Goal: Task Accomplishment & Management: Manage account settings

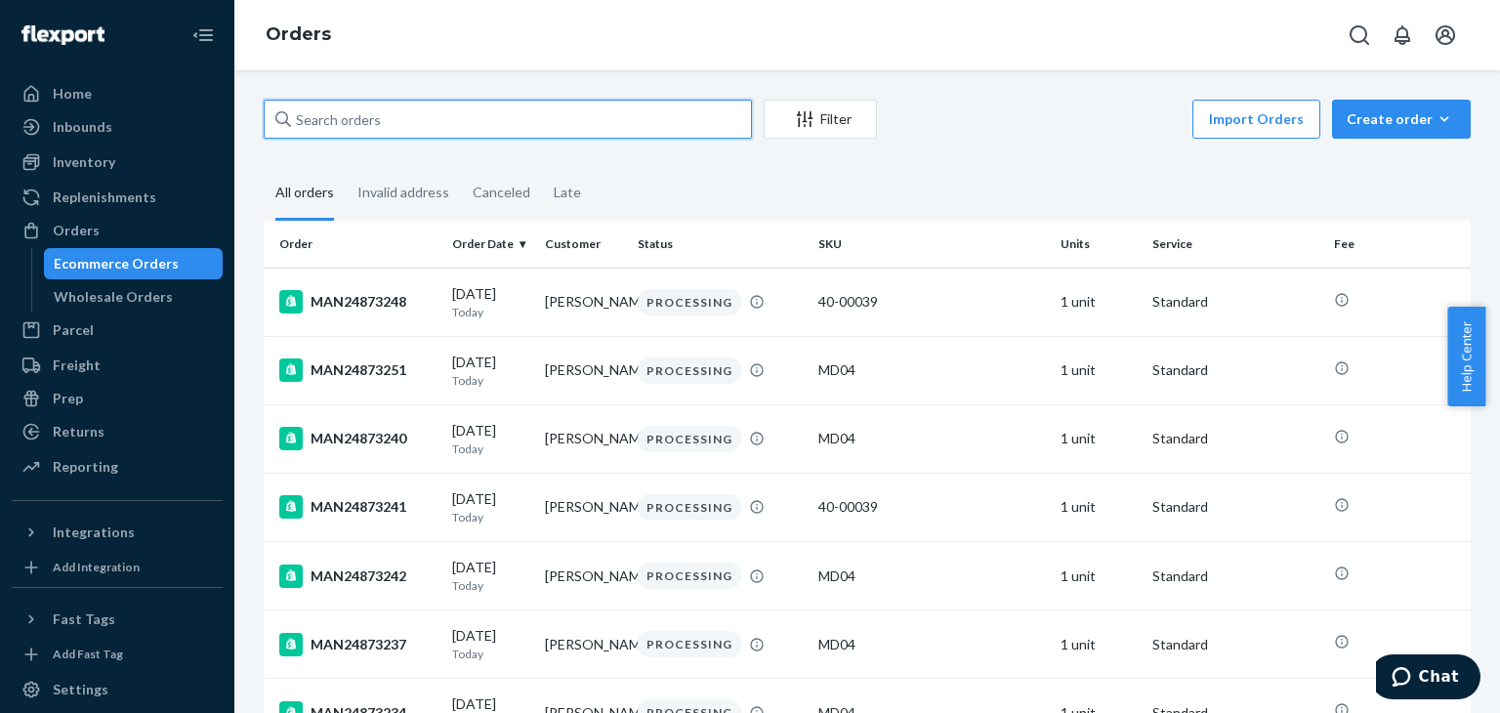
click at [621, 124] on input "text" at bounding box center [508, 119] width 488 height 39
paste input "MAN24873094"
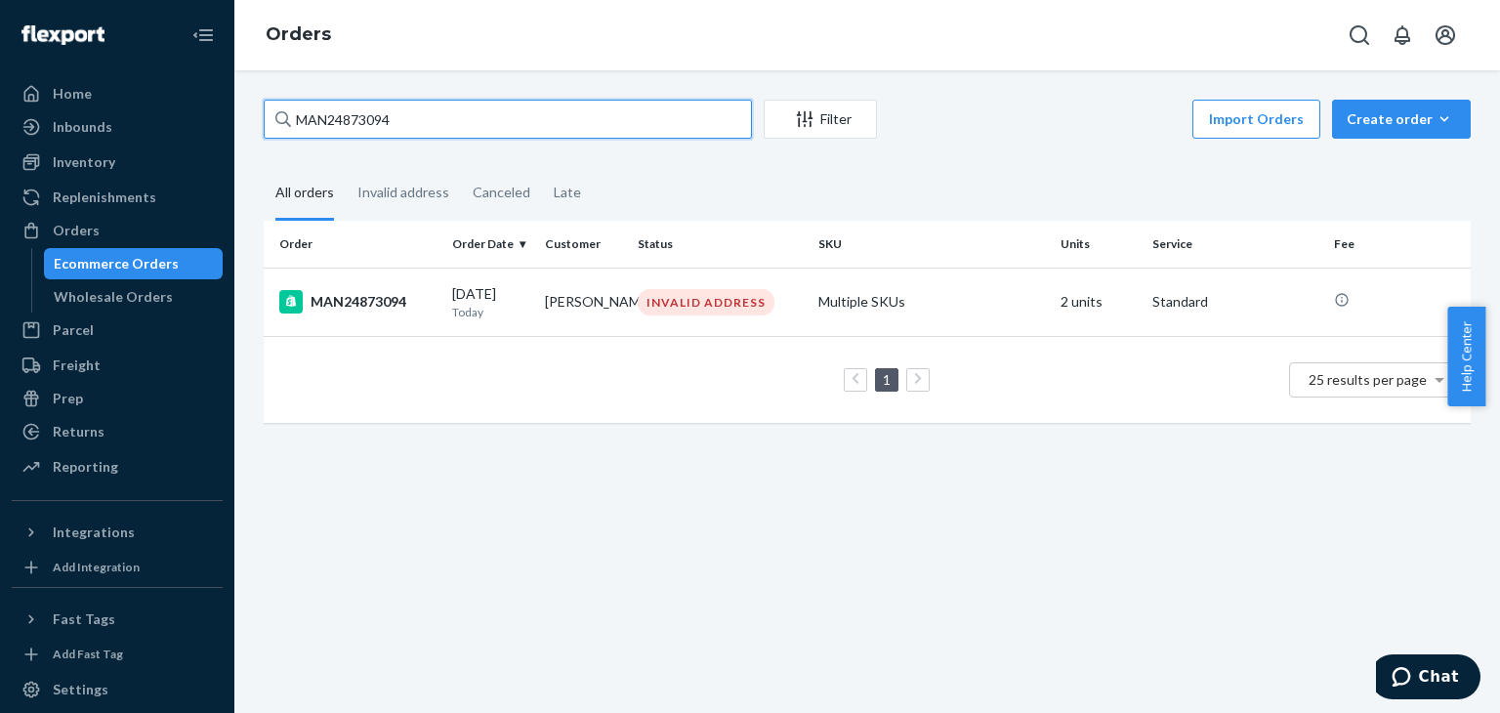
type input "MAN24873094"
click at [686, 313] on div "INVALID ADDRESS" at bounding box center [706, 302] width 137 height 26
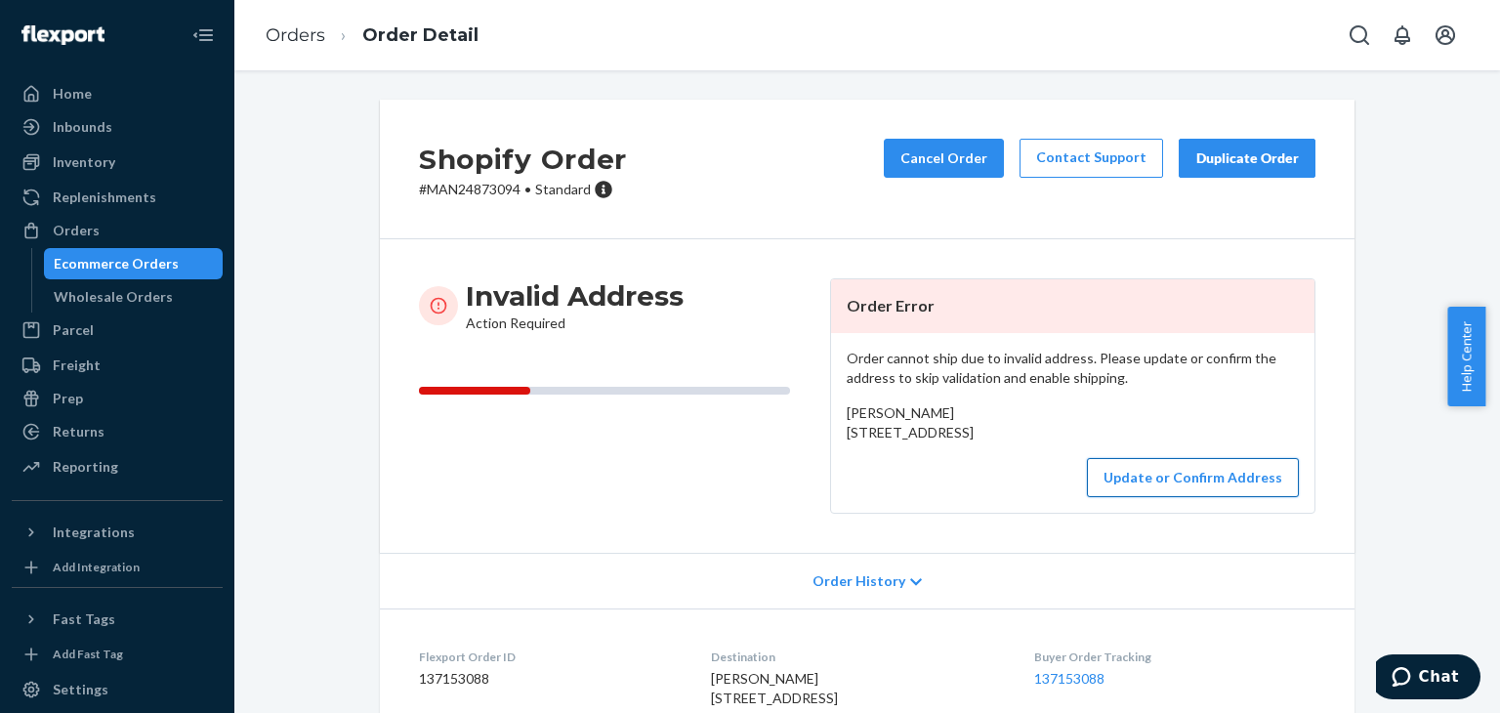
click at [1110, 497] on button "Update or Confirm Address" at bounding box center [1193, 477] width 212 height 39
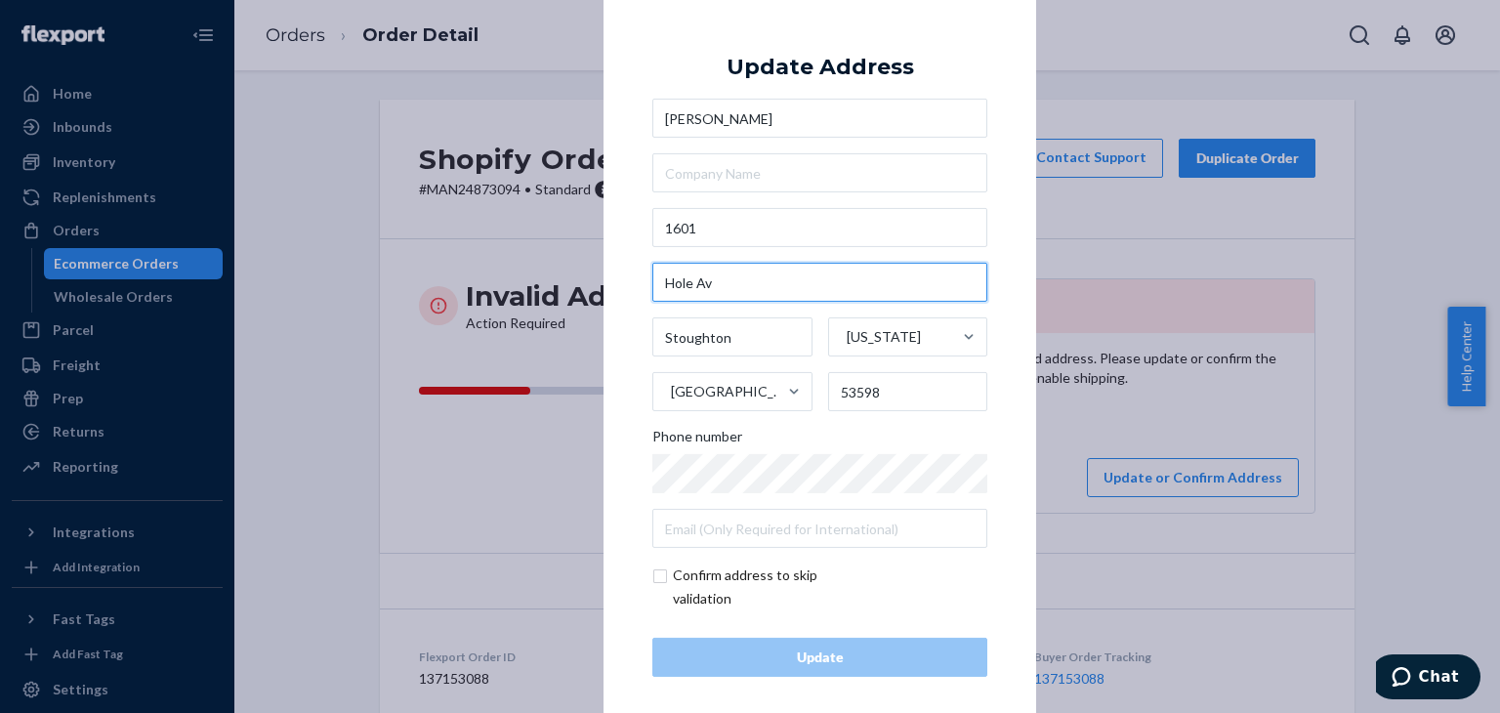
click at [794, 294] on input "Hole Av" at bounding box center [819, 282] width 335 height 39
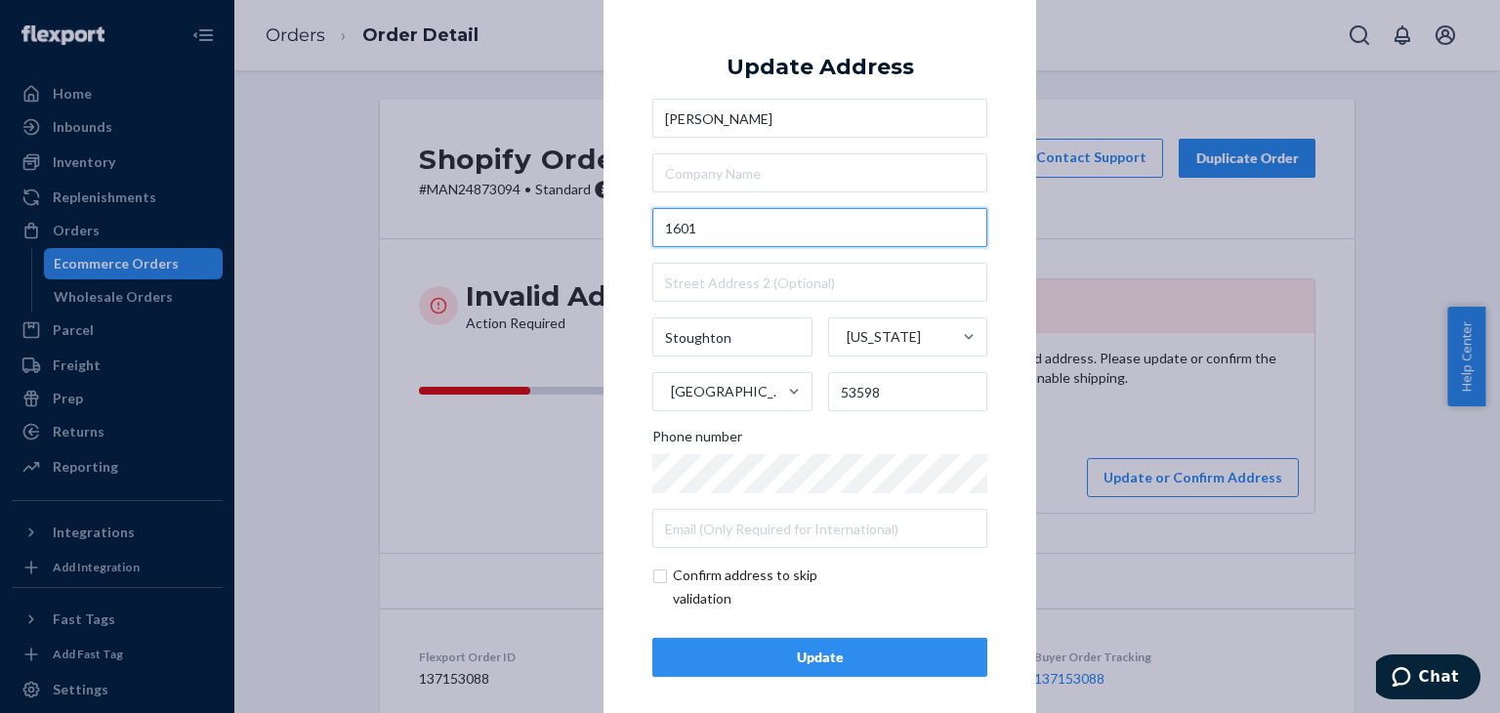
click at [754, 232] on input "1601" at bounding box center [819, 227] width 335 height 39
paste input "Hole Av"
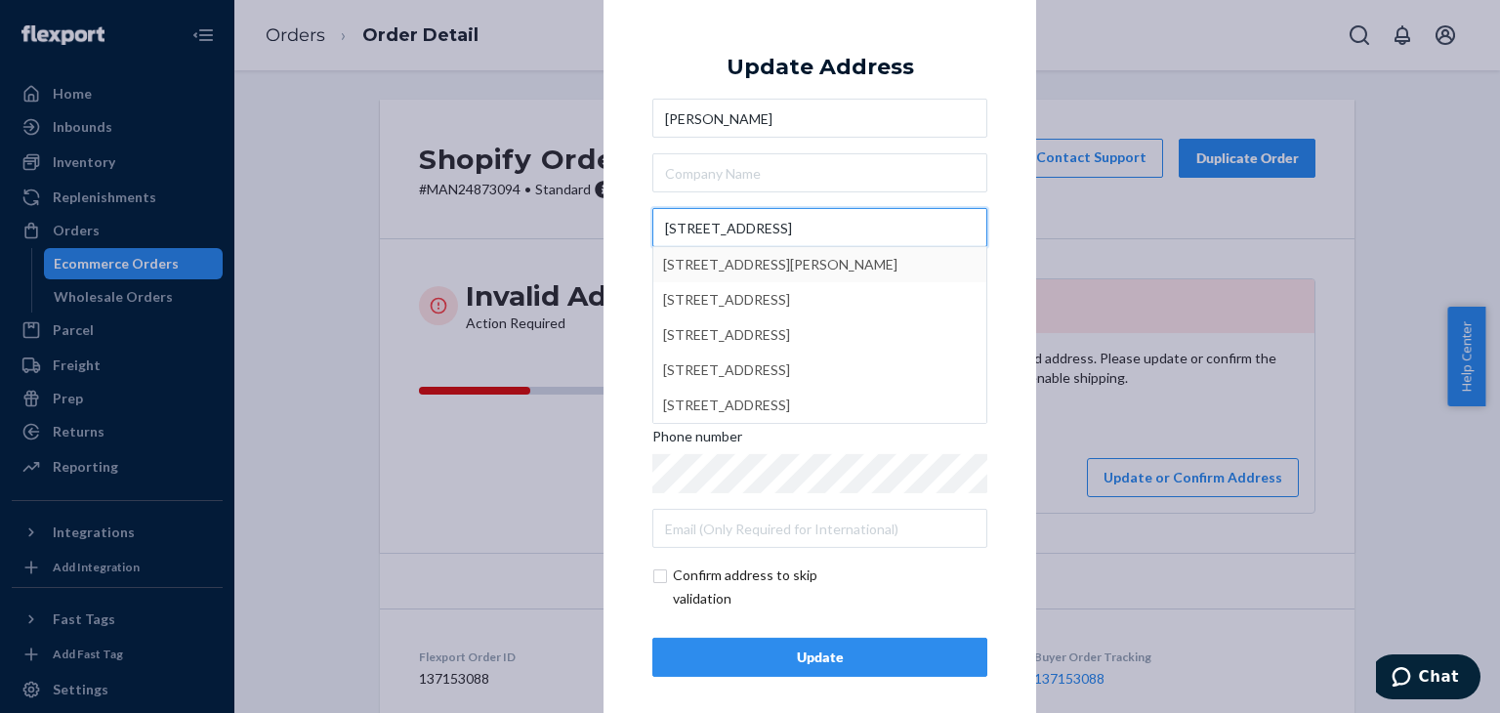
type input "[STREET_ADDRESS]"
click at [1239, 317] on div "× Update Address [PERSON_NAME] [STREET_ADDRESS][PERSON_NAME] [STREET_ADDRESS] […" at bounding box center [750, 356] width 1500 height 713
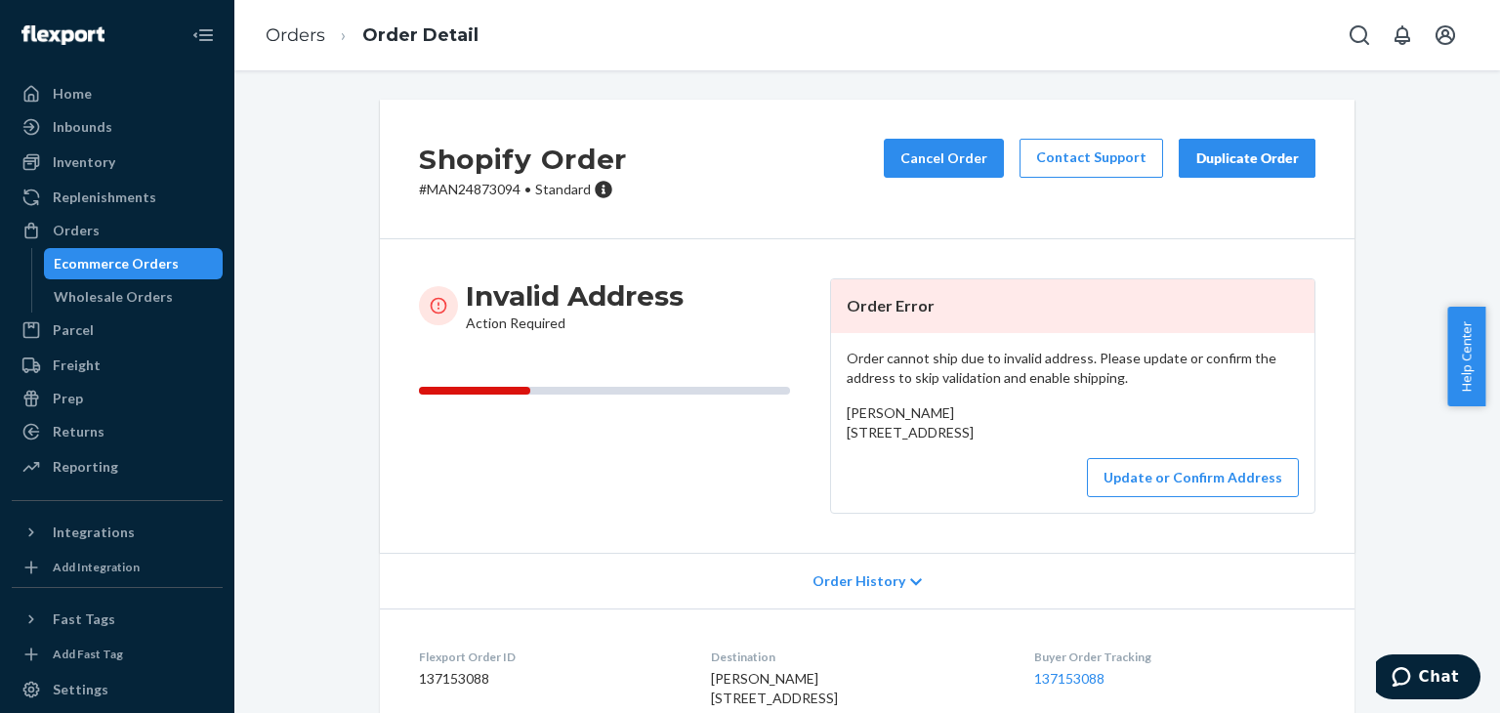
click at [853, 442] on div "[PERSON_NAME] [STREET_ADDRESS]" at bounding box center [1073, 422] width 452 height 39
click at [853, 431] on span "[PERSON_NAME] [STREET_ADDRESS]" at bounding box center [910, 422] width 127 height 36
click at [962, 441] on span "[PERSON_NAME] [STREET_ADDRESS]" at bounding box center [910, 422] width 127 height 36
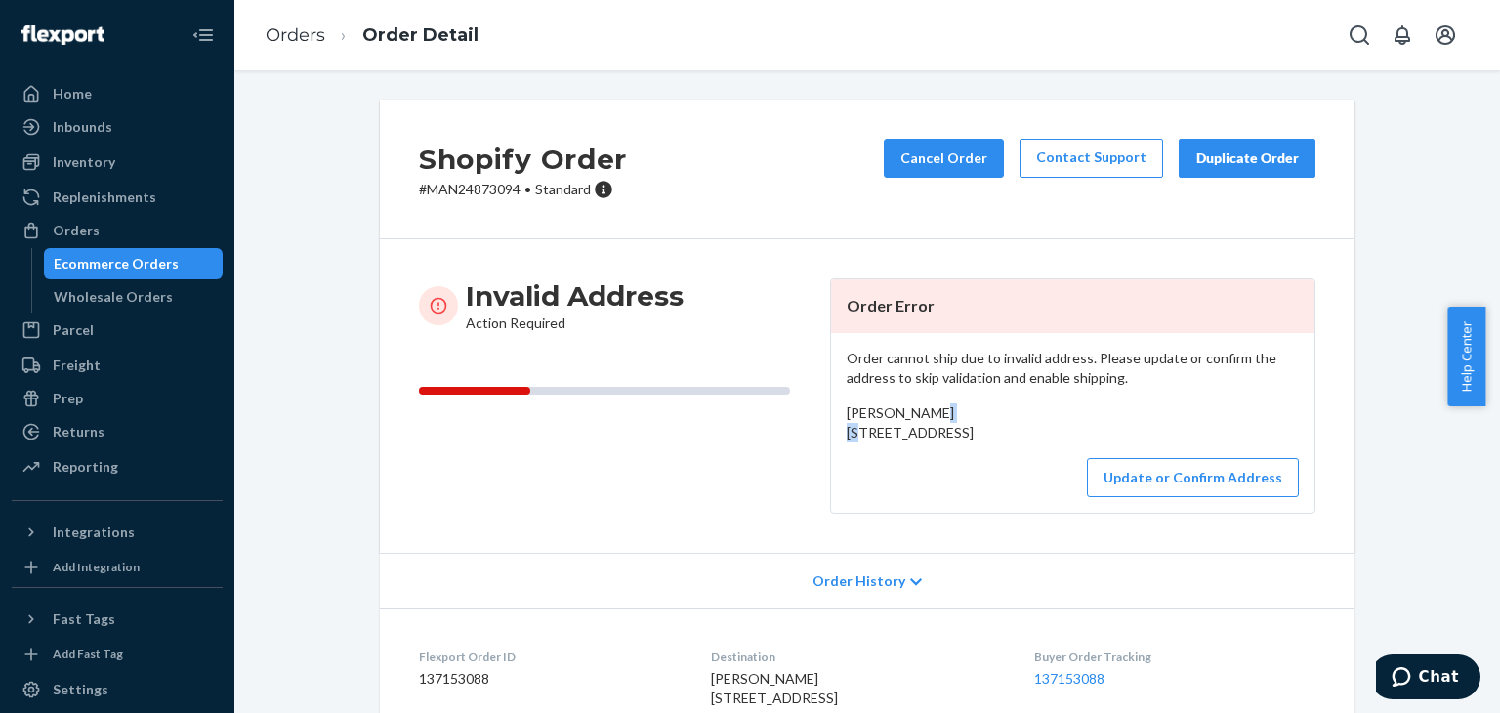
click at [895, 441] on span "[PERSON_NAME] [STREET_ADDRESS]" at bounding box center [910, 422] width 127 height 36
drag, startPoint x: 895, startPoint y: 477, endPoint x: 852, endPoint y: 430, distance: 63.6
click at [852, 430] on span "[PERSON_NAME] [STREET_ADDRESS]" at bounding box center [910, 422] width 127 height 36
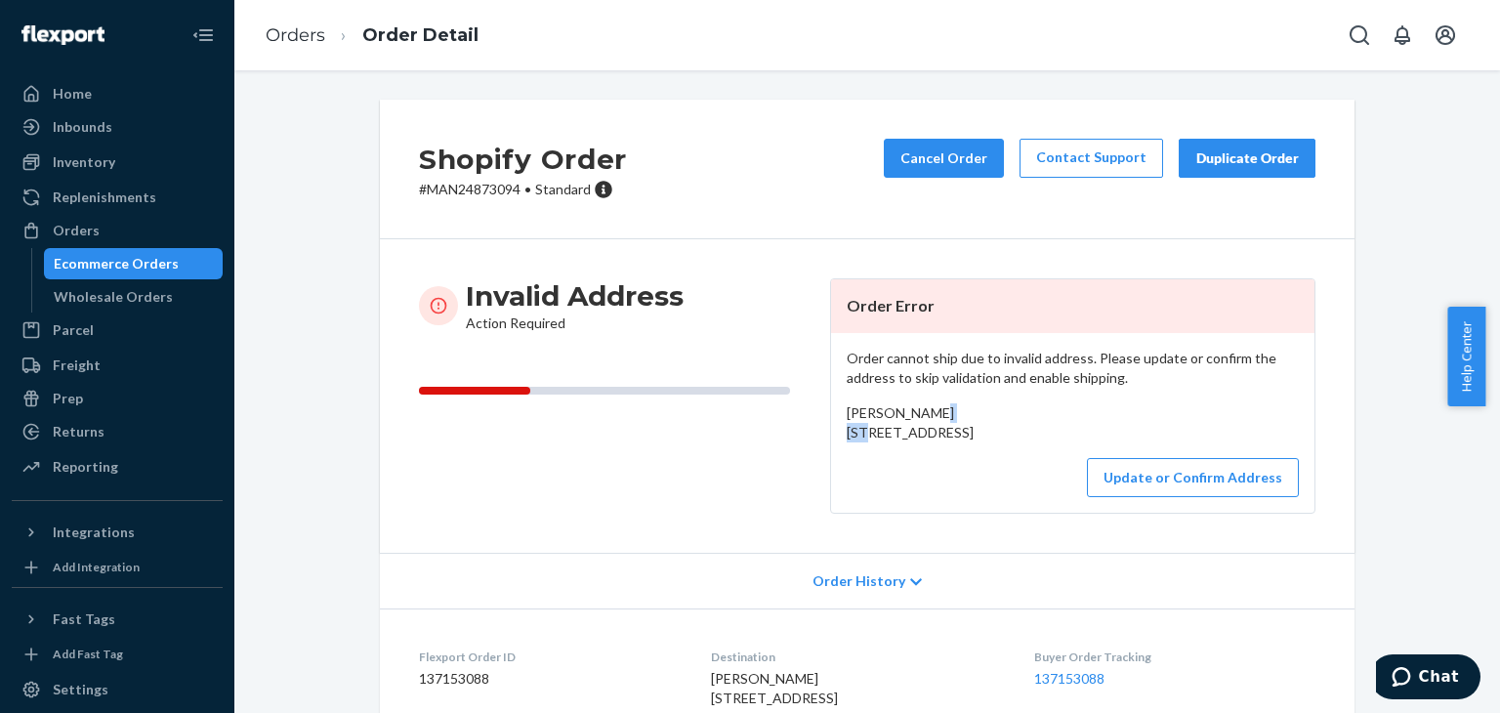
click at [852, 430] on span "[PERSON_NAME] [STREET_ADDRESS]" at bounding box center [910, 422] width 127 height 36
click at [946, 441] on span "[PERSON_NAME] [STREET_ADDRESS]" at bounding box center [910, 422] width 127 height 36
click at [1178, 497] on button "Update or Confirm Address" at bounding box center [1193, 477] width 212 height 39
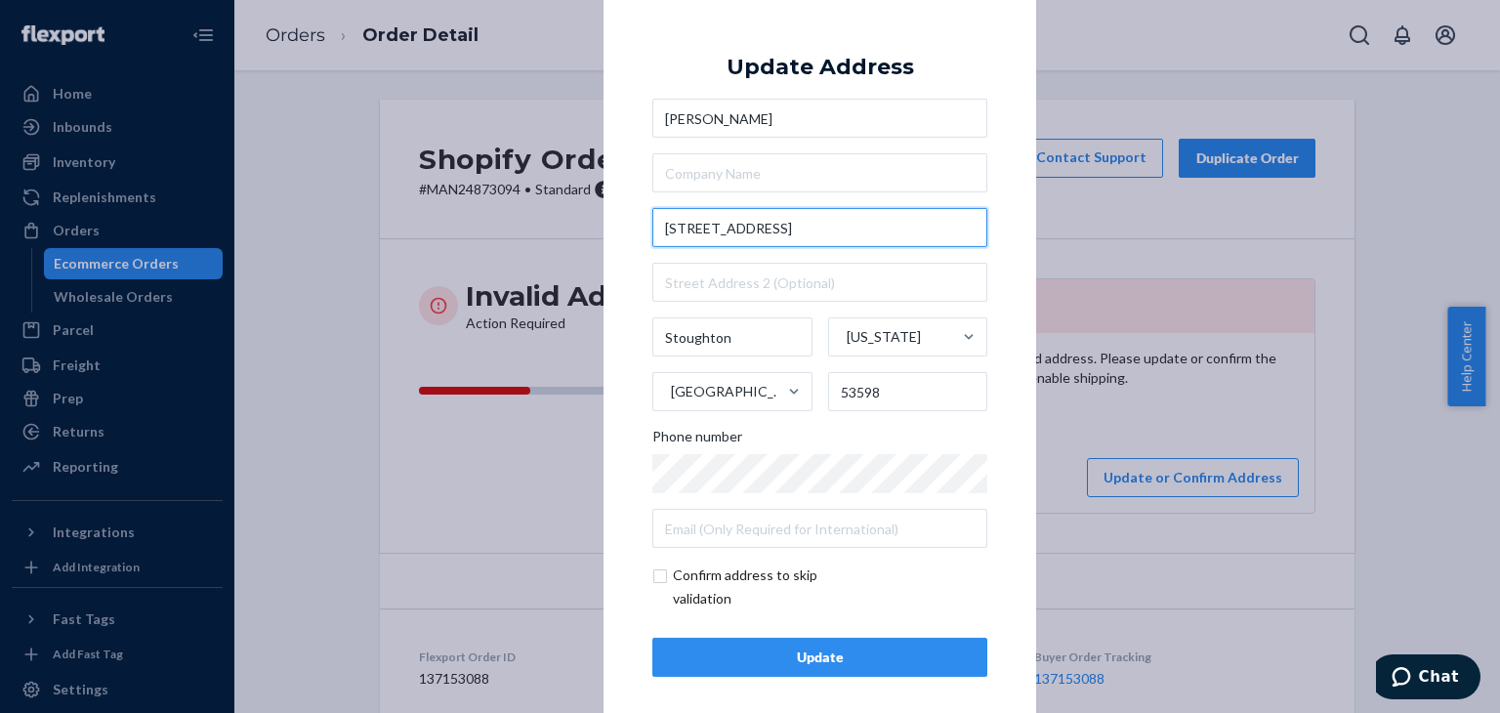
click at [867, 231] on input "[STREET_ADDRESS]" at bounding box center [819, 227] width 335 height 39
type input "[STREET_ADDRESS][PERSON_NAME]"
type input "53589"
type input "[STREET_ADDRESS][PERSON_NAME]"
click at [847, 661] on div "Update" at bounding box center [820, 658] width 302 height 20
